Goal: Information Seeking & Learning: Learn about a topic

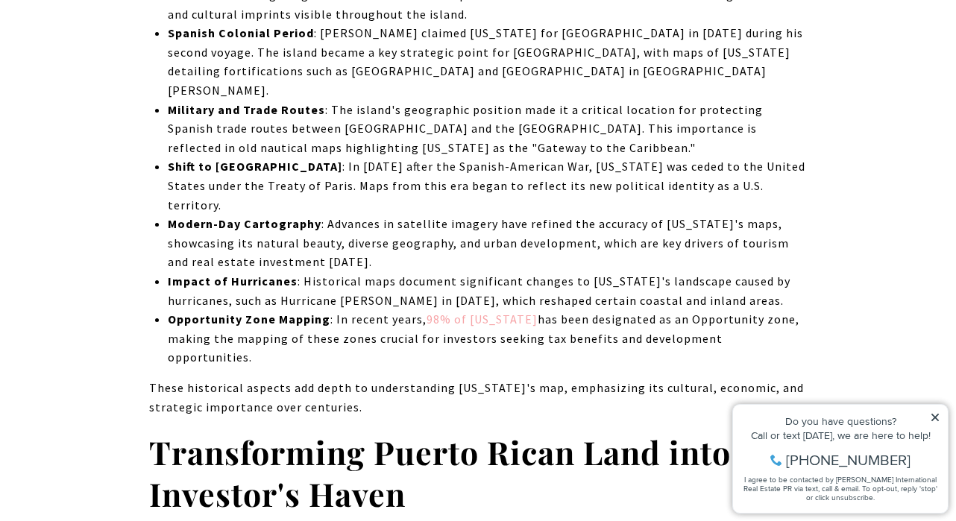
scroll to position [1855, 0]
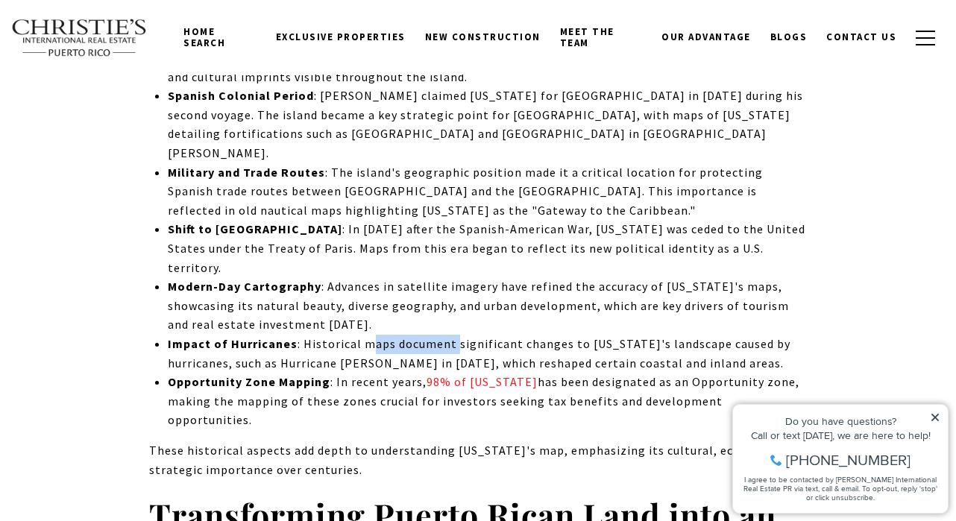
drag, startPoint x: 453, startPoint y: 238, endPoint x: 367, endPoint y: 239, distance: 86.5
click at [367, 335] on p "Impact of Hurricanes : Historical maps document significant changes to [US_STAT…" at bounding box center [487, 354] width 639 height 38
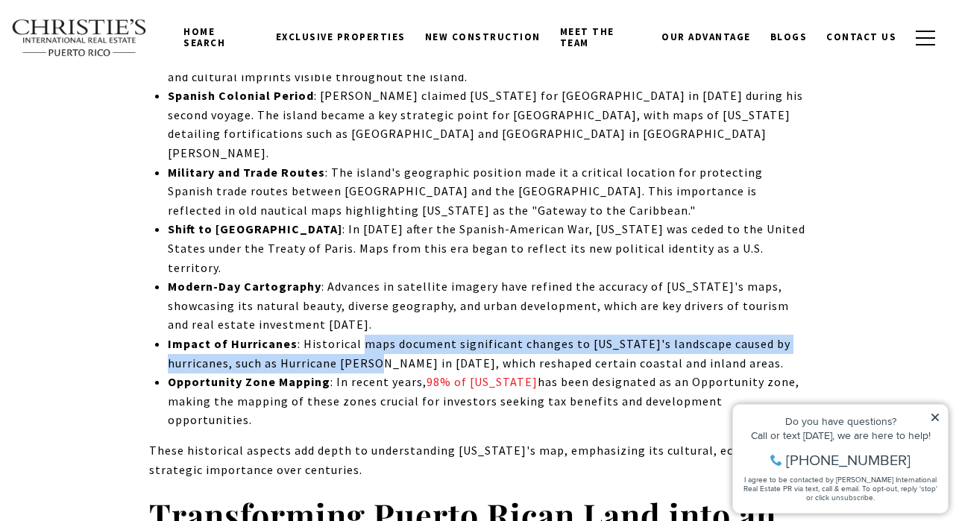
drag, startPoint x: 367, startPoint y: 239, endPoint x: 367, endPoint y: 251, distance: 11.9
click at [367, 335] on p "Impact of Hurricanes : Historical maps document significant changes to [US_STAT…" at bounding box center [487, 354] width 639 height 38
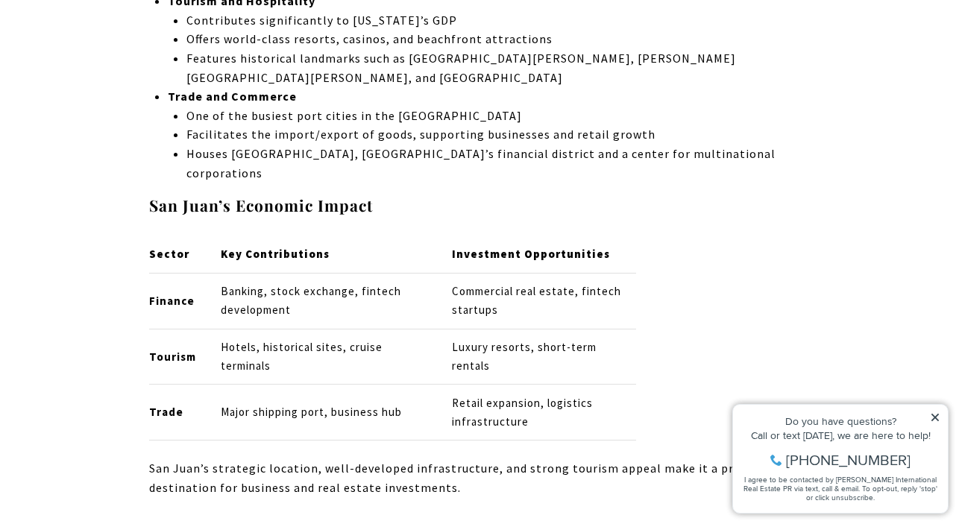
scroll to position [3387, 0]
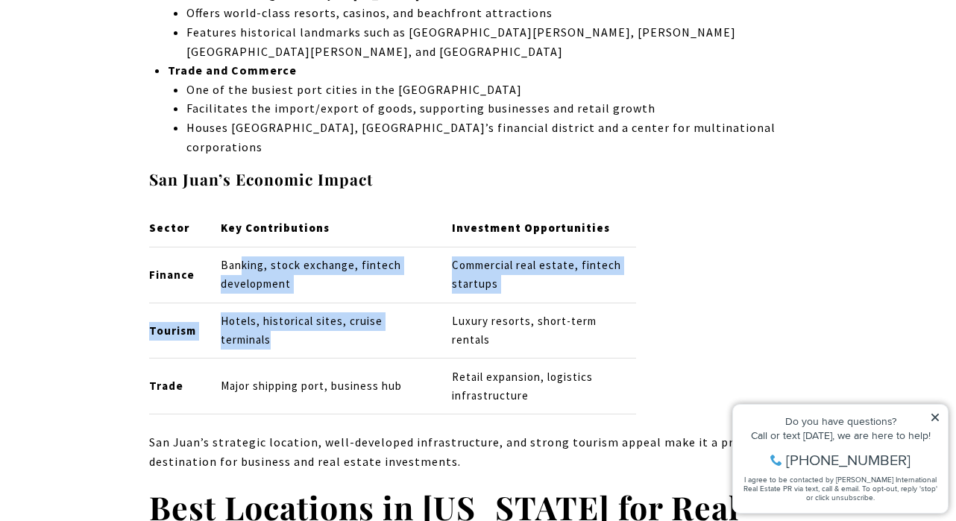
drag, startPoint x: 239, startPoint y: 66, endPoint x: 239, endPoint y: 164, distance: 97.7
click at [239, 247] on tbody "Finance Banking, stock exchange, fintech development Commercial real estate, fi…" at bounding box center [392, 331] width 487 height 168
click at [239, 303] on td "Hotels, historical sites, cruise terminals" at bounding box center [324, 331] width 230 height 56
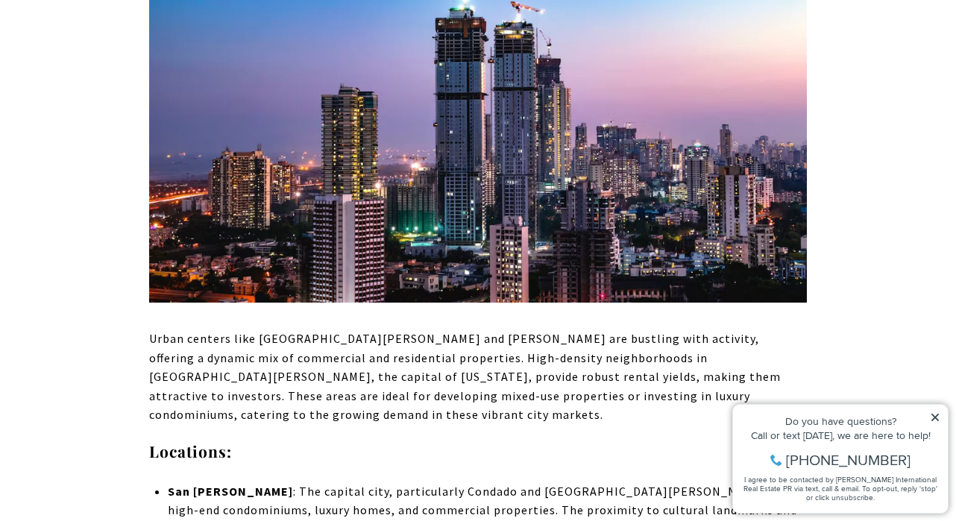
scroll to position [4960, 0]
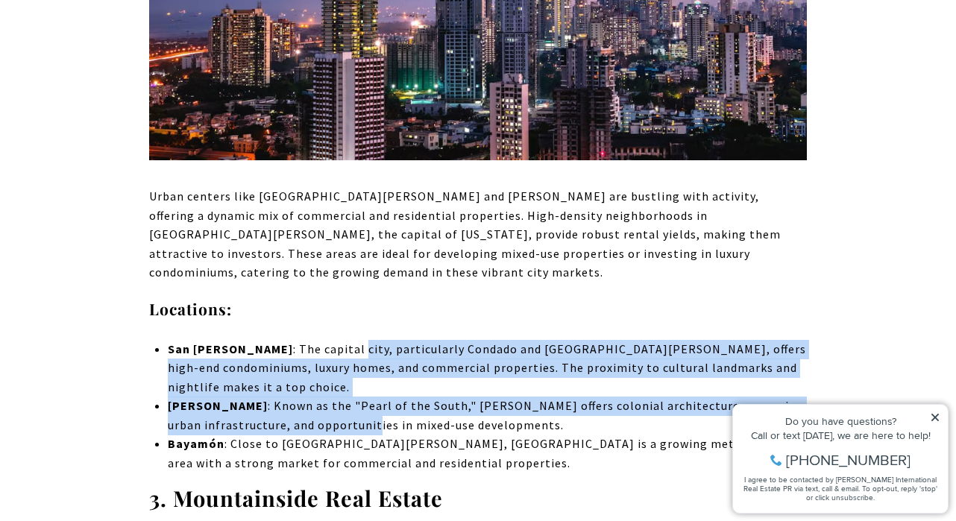
drag, startPoint x: 298, startPoint y: 144, endPoint x: 298, endPoint y: 189, distance: 45.5
click at [298, 340] on ul "[GEOGRAPHIC_DATA][PERSON_NAME] : The capital city, particularly Condado and [GE…" at bounding box center [487, 406] width 639 height 133
click at [298, 397] on p "[PERSON_NAME] : Known as the "Pearl of the South," [GEOGRAPHIC_DATA] offers col…" at bounding box center [487, 416] width 639 height 38
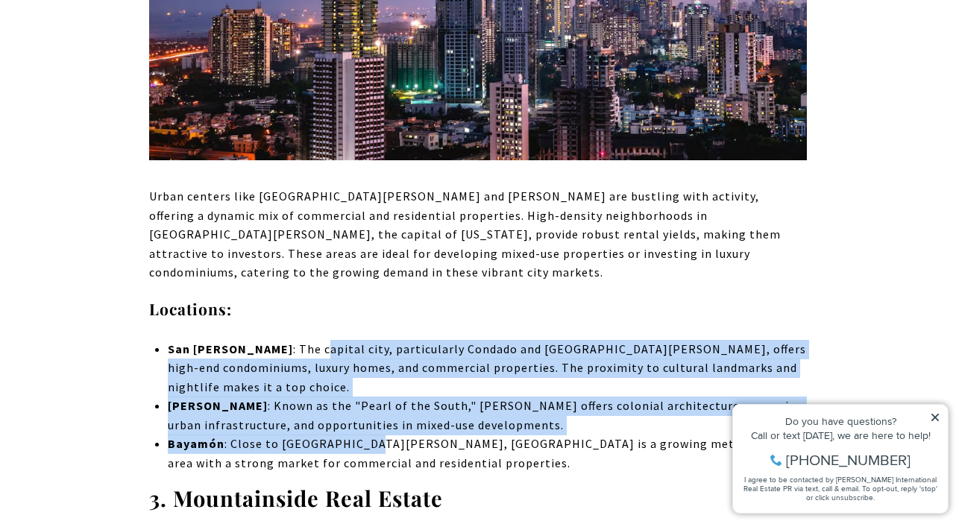
drag, startPoint x: 363, startPoint y: 207, endPoint x: 256, endPoint y: 142, distance: 125.8
click at [256, 340] on ul "[GEOGRAPHIC_DATA][PERSON_NAME] : The capital city, particularly Condado and [GE…" at bounding box center [487, 406] width 639 height 133
click at [256, 340] on p "[GEOGRAPHIC_DATA][PERSON_NAME] : The capital city, particularly Condado and [GE…" at bounding box center [487, 368] width 639 height 57
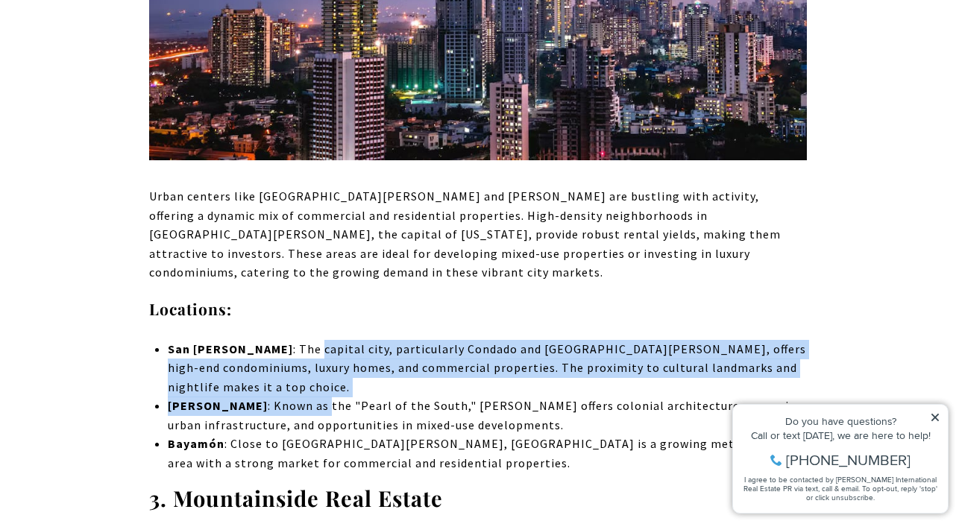
drag, startPoint x: 256, startPoint y: 142, endPoint x: 264, endPoint y: 181, distance: 40.4
click at [264, 340] on ul "[GEOGRAPHIC_DATA][PERSON_NAME] : The capital city, particularly Condado and [GE…" at bounding box center [487, 406] width 639 height 133
click at [264, 397] on p "[PERSON_NAME] : Known as the "Pearl of the South," [GEOGRAPHIC_DATA] offers col…" at bounding box center [487, 416] width 639 height 38
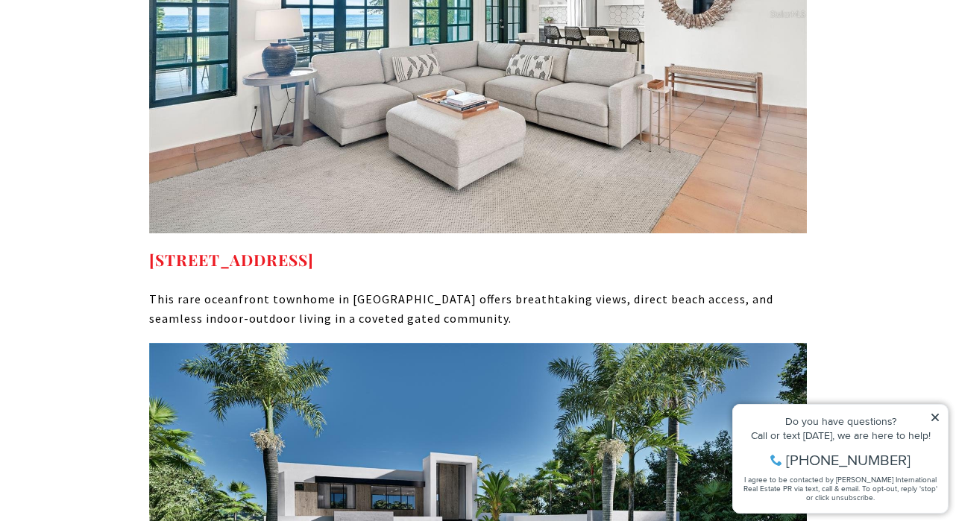
scroll to position [7915, 0]
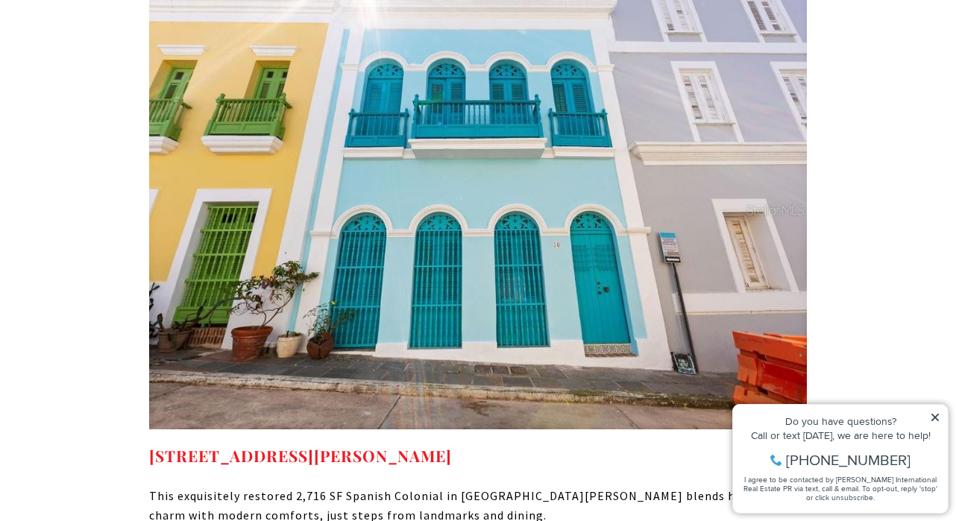
scroll to position [8540, 0]
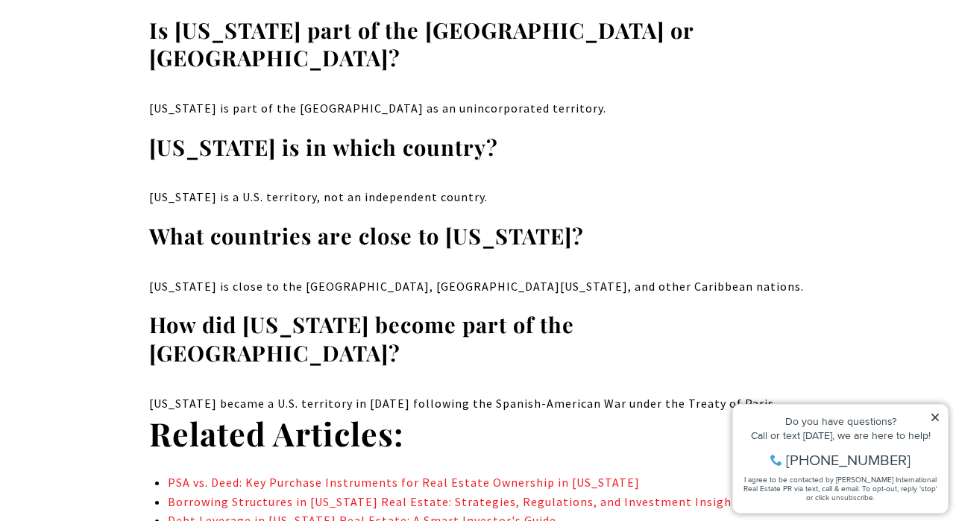
scroll to position [9543, 0]
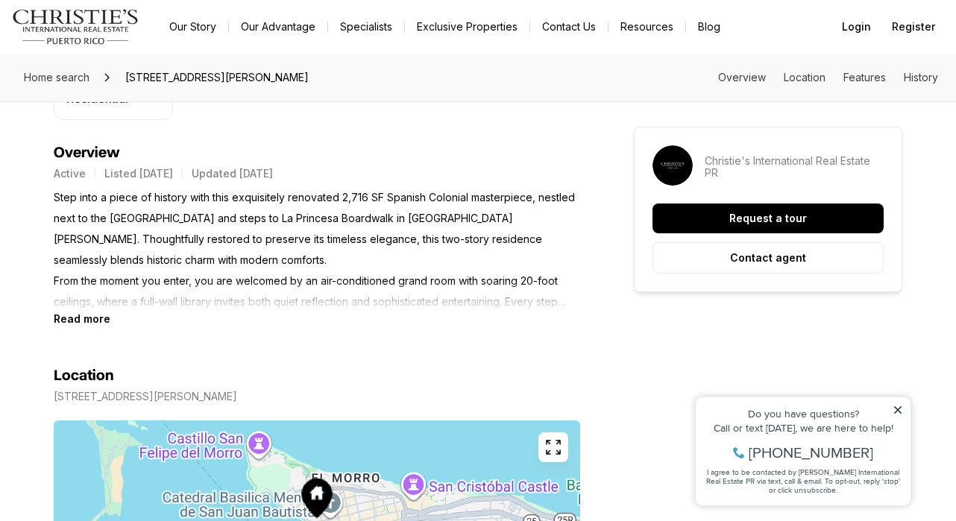
scroll to position [613, 0]
click at [98, 318] on b "Read more" at bounding box center [82, 318] width 57 height 13
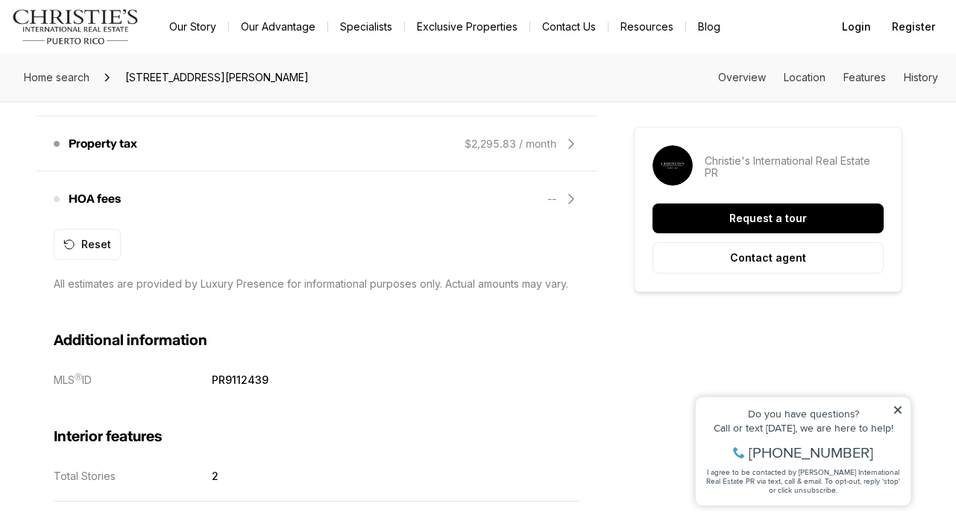
scroll to position [1961, 0]
